Goal: Unclear

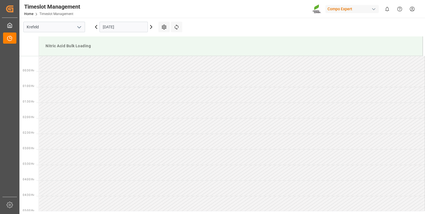
scroll to position [130, 0]
